Goal: Information Seeking & Learning: Learn about a topic

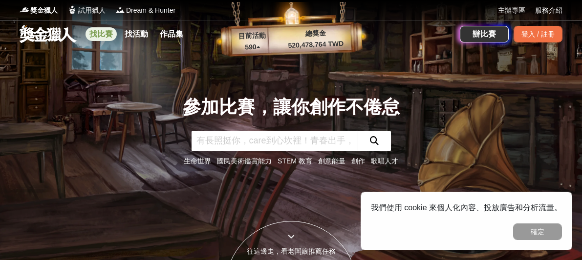
click at [97, 35] on link "找比賽" at bounding box center [101, 34] width 31 height 14
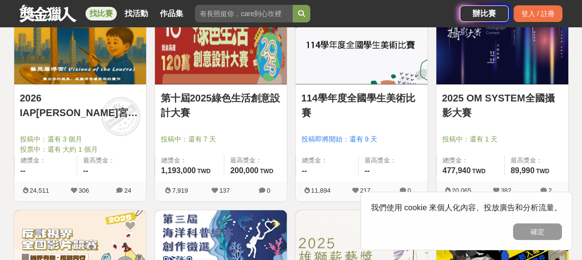
scroll to position [832, 0]
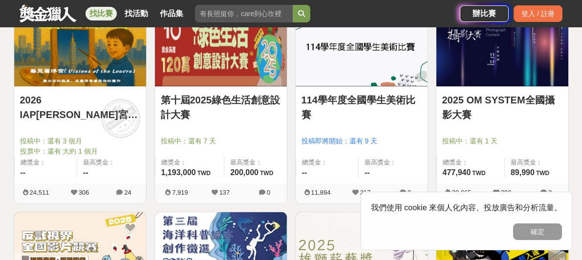
click at [468, 105] on link "2025 OM SYSTEM全國攝影大賽" at bounding box center [502, 107] width 120 height 29
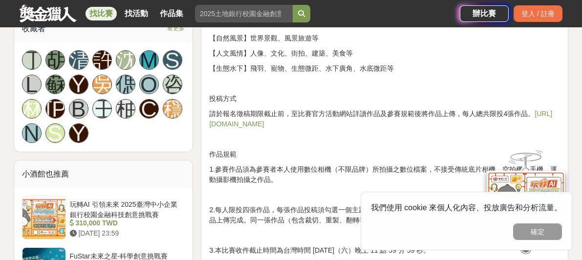
scroll to position [740, 0]
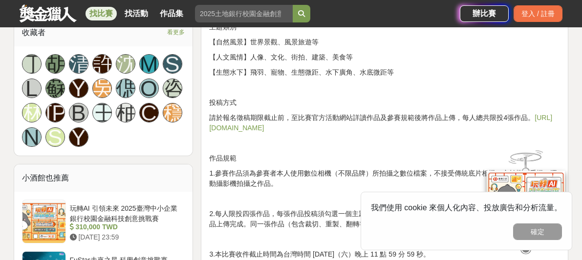
click at [267, 126] on link "https://omsystemtwonpc.yuanyu.tw" at bounding box center [380, 123] width 343 height 18
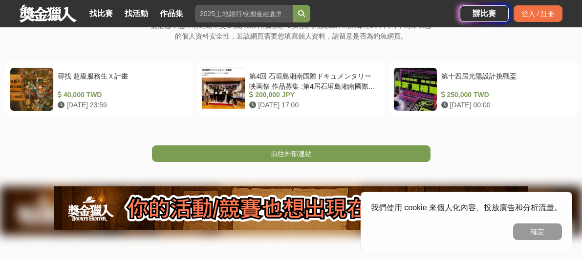
scroll to position [189, 0]
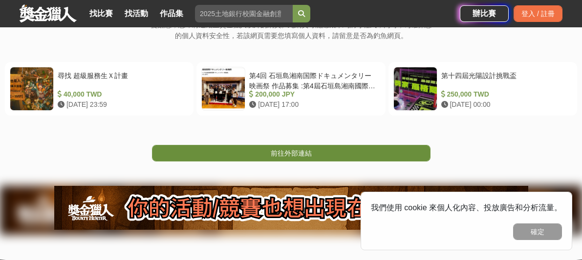
click at [272, 157] on link "前往外部連結" at bounding box center [291, 153] width 279 height 17
